Goal: Task Accomplishment & Management: Manage account settings

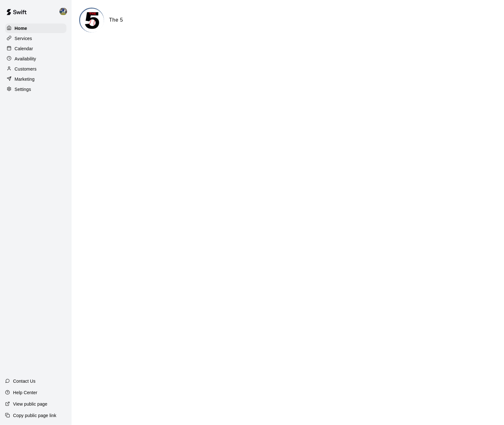
click at [43, 46] on div "Calendar" at bounding box center [35, 49] width 61 height 10
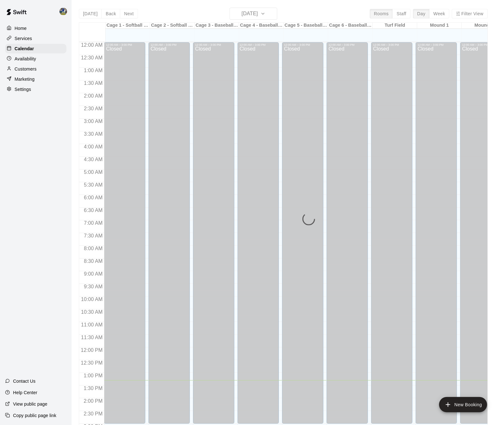
scroll to position [201, 0]
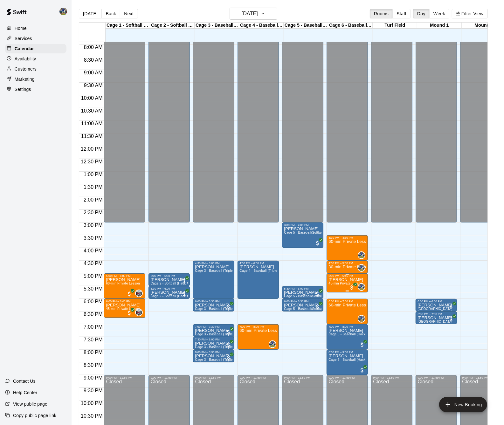
click at [340, 284] on span "45-min Private Lesson" at bounding box center [345, 283] width 34 height 3
click at [340, 309] on img "edit" at bounding box center [336, 304] width 7 height 7
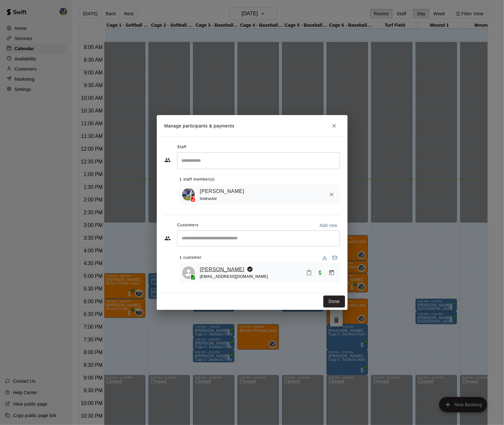
click at [231, 270] on link "[PERSON_NAME]" at bounding box center [222, 269] width 45 height 8
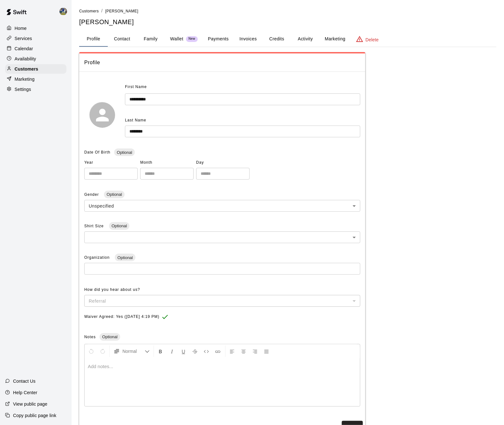
click at [151, 37] on button "Family" at bounding box center [150, 38] width 29 height 15
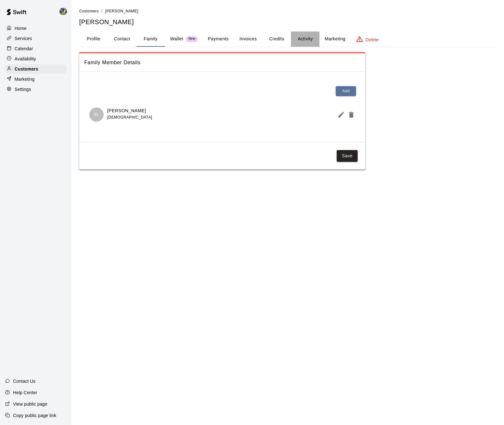
click at [304, 40] on button "Activity" at bounding box center [305, 38] width 29 height 15
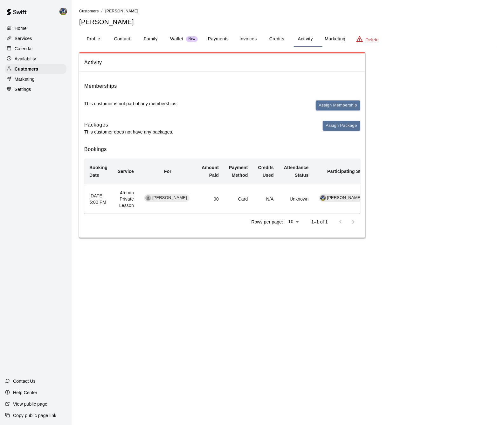
click at [109, 36] on button "Contact" at bounding box center [122, 38] width 29 height 15
select select "**"
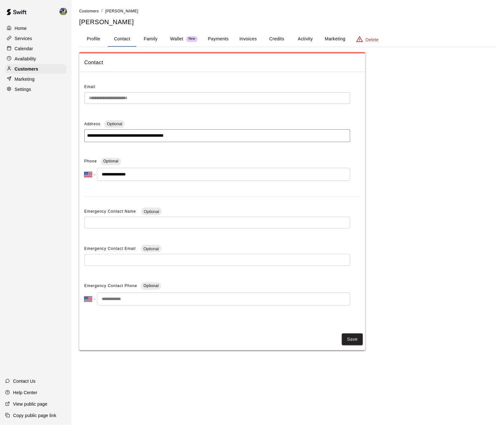
click at [88, 36] on button "Profile" at bounding box center [93, 38] width 29 height 15
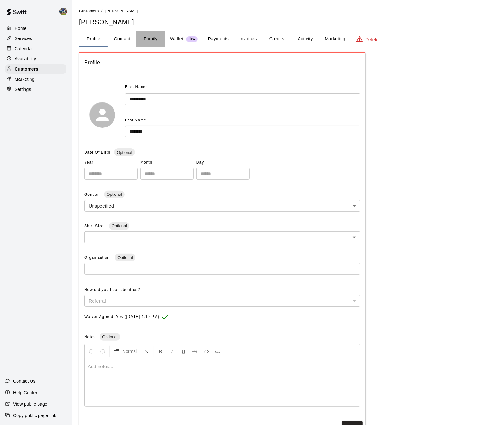
click at [148, 40] on button "Family" at bounding box center [150, 38] width 29 height 15
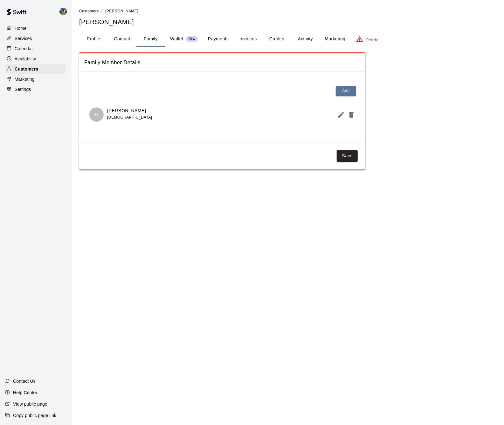
click at [37, 46] on div "Calendar" at bounding box center [35, 49] width 61 height 10
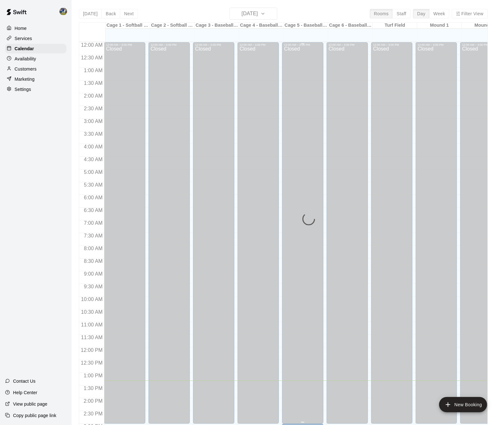
scroll to position [201, 0]
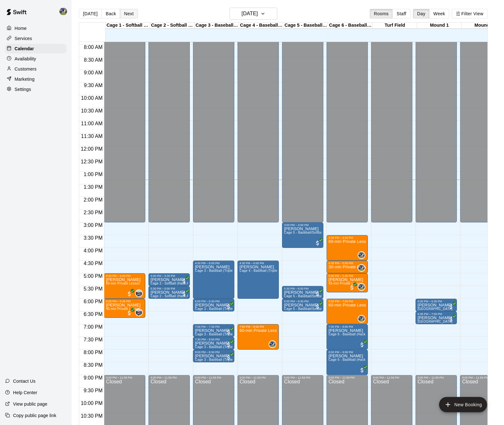
click at [132, 12] on button "Next" at bounding box center [129, 14] width 18 height 10
